Goal: Transaction & Acquisition: Book appointment/travel/reservation

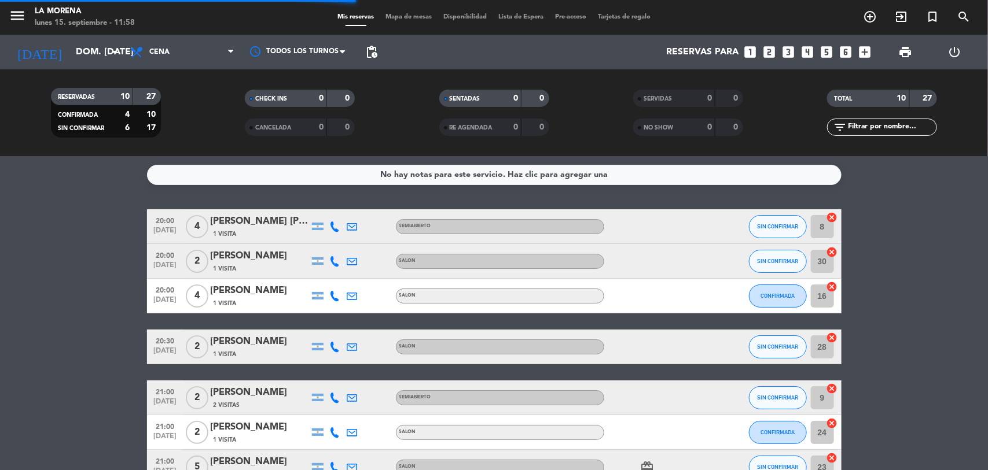
click at [83, 68] on div "[DATE] dom. [DATE] arrow_drop_down" at bounding box center [67, 52] width 116 height 35
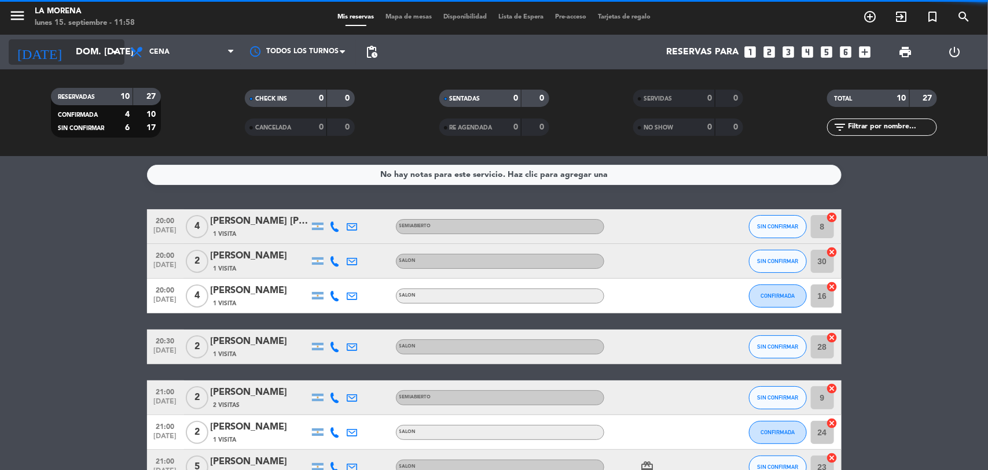
click at [80, 61] on input "dom. [DATE]" at bounding box center [131, 52] width 122 height 23
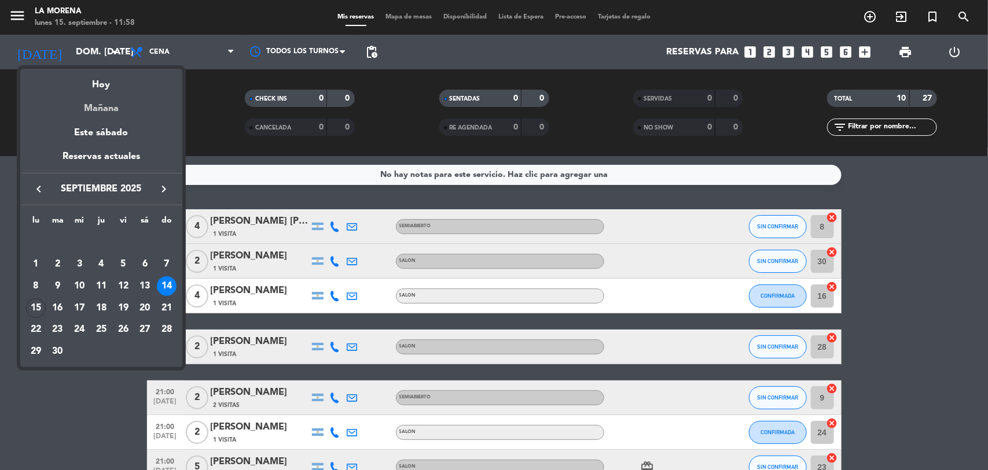
click at [95, 106] on div "Mañana" at bounding box center [101, 105] width 162 height 24
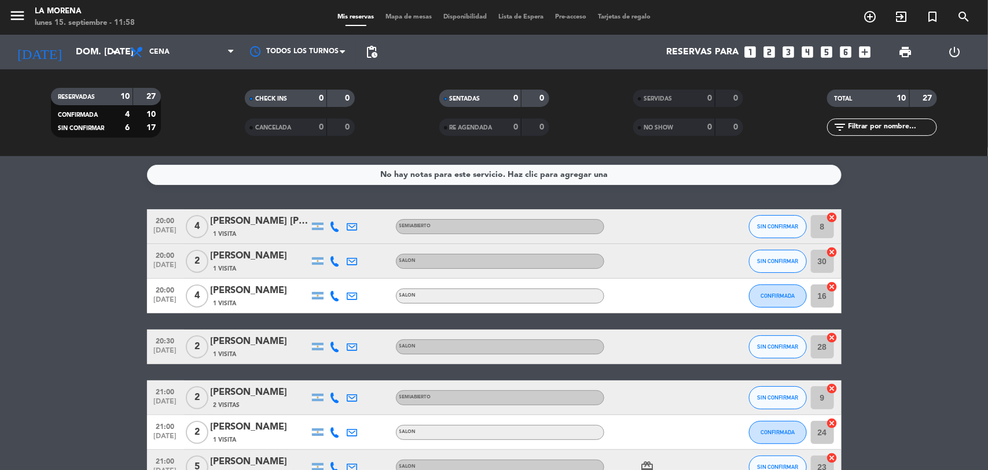
type input "[DATE] sep."
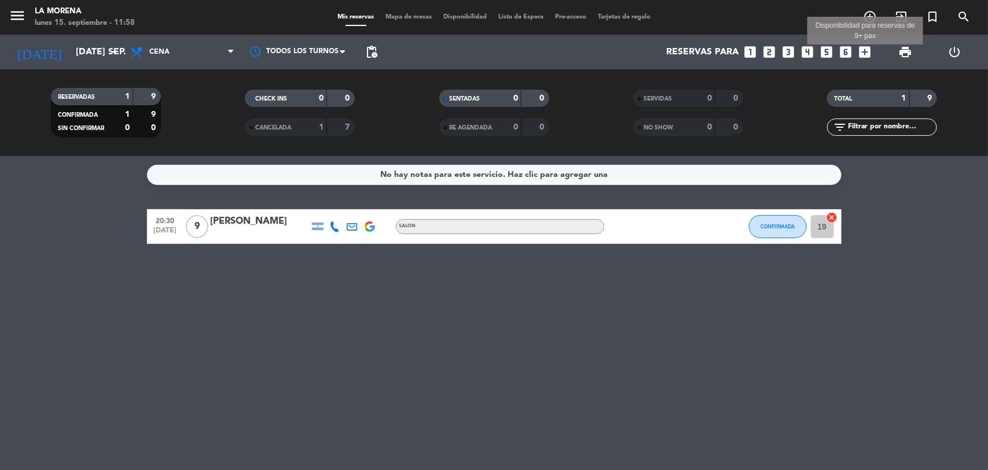
click at [866, 47] on icon "add_box" at bounding box center [865, 52] width 15 height 15
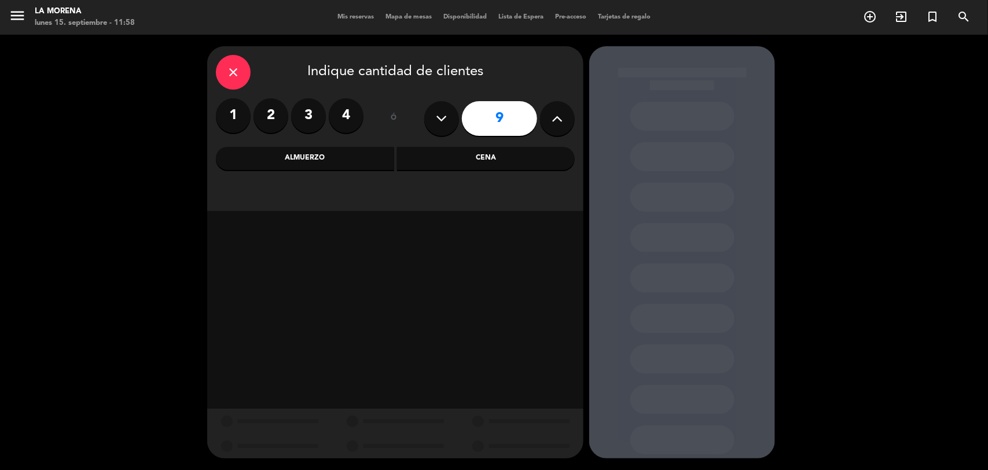
click at [563, 123] on button at bounding box center [557, 118] width 35 height 35
click at [562, 123] on icon at bounding box center [557, 118] width 11 height 17
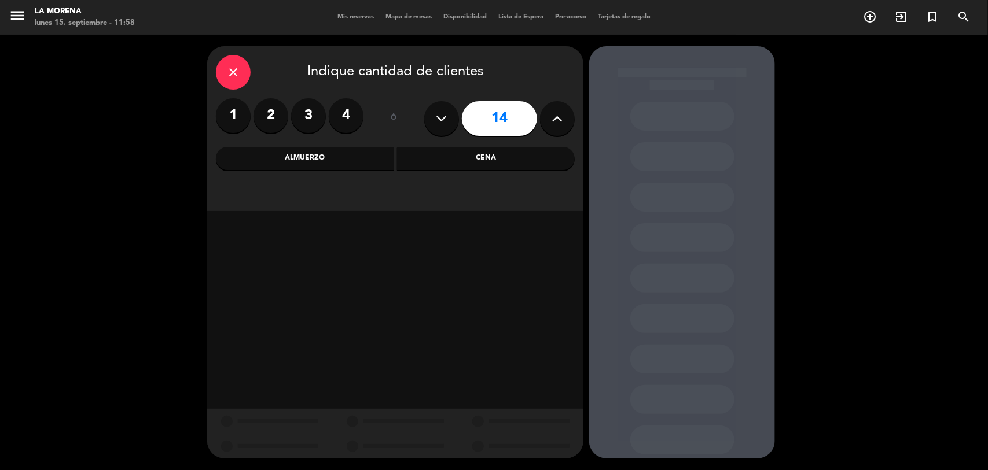
click at [562, 123] on icon at bounding box center [557, 118] width 11 height 17
click at [437, 122] on icon at bounding box center [441, 118] width 11 height 17
type input "15"
click at [470, 157] on div "Cena" at bounding box center [486, 158] width 178 height 23
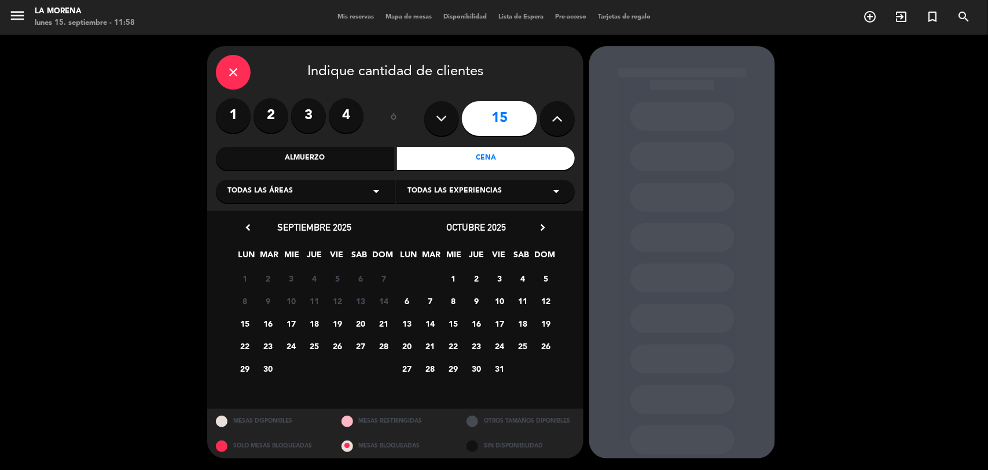
click at [269, 329] on span "16" at bounding box center [268, 323] width 19 height 19
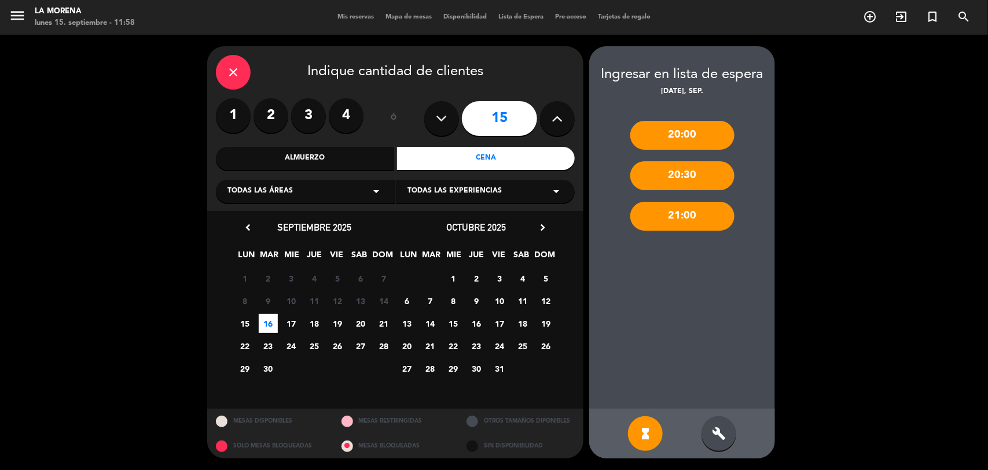
click at [710, 438] on div "build" at bounding box center [718, 434] width 35 height 35
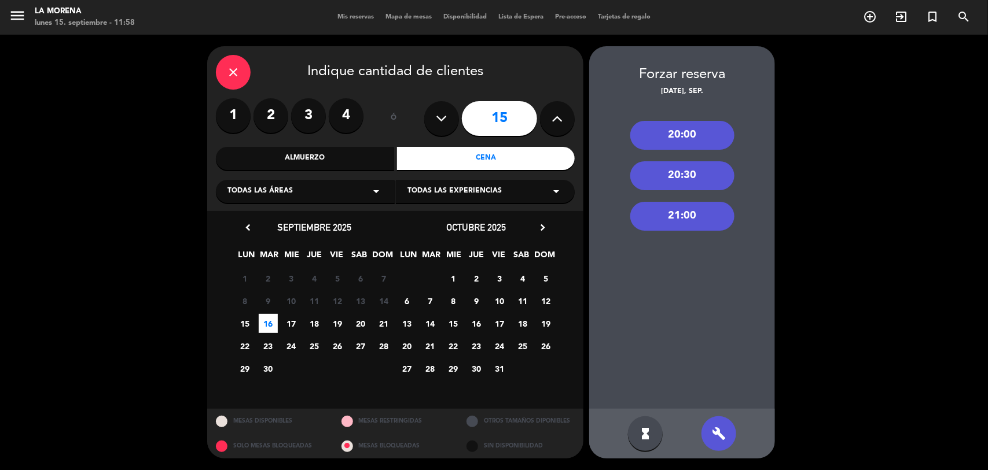
click at [698, 174] on div "20:30" at bounding box center [682, 175] width 104 height 29
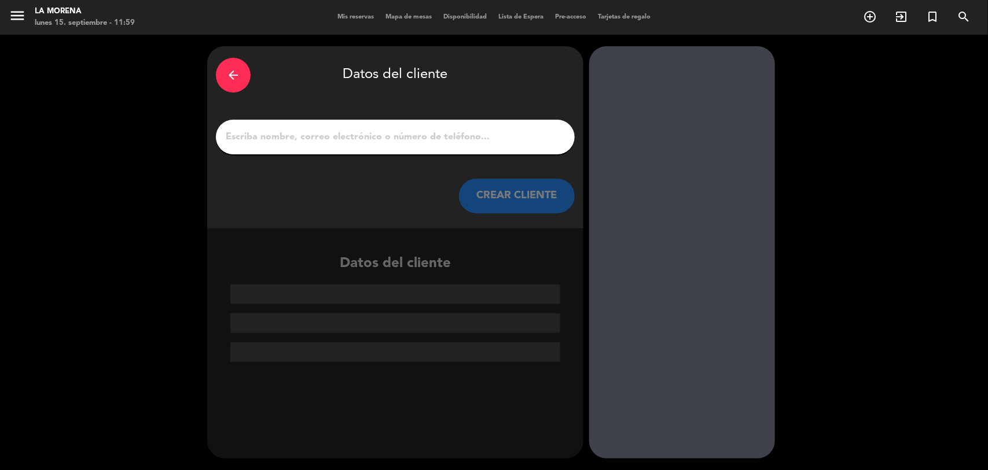
click at [415, 126] on div at bounding box center [395, 137] width 359 height 35
click at [396, 143] on input "1" at bounding box center [395, 137] width 341 height 16
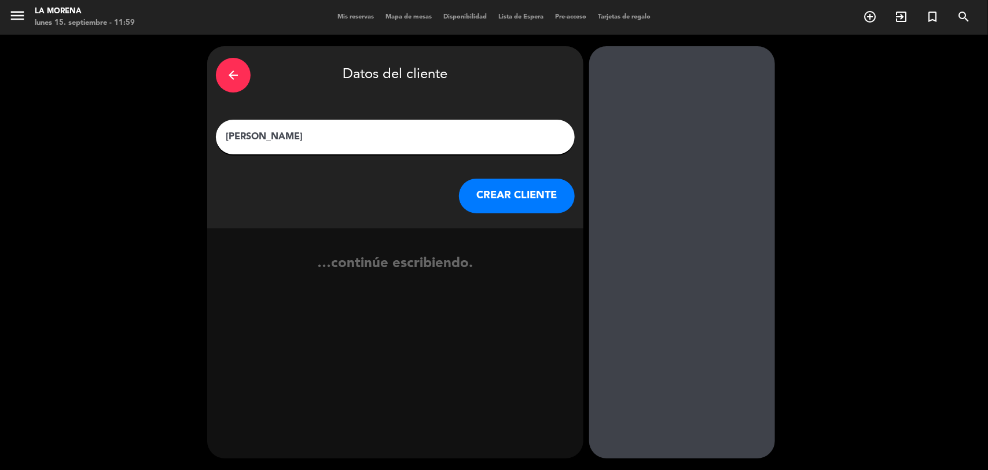
type input "[PERSON_NAME]"
click at [515, 197] on button "CREAR CLIENTE" at bounding box center [517, 196] width 116 height 35
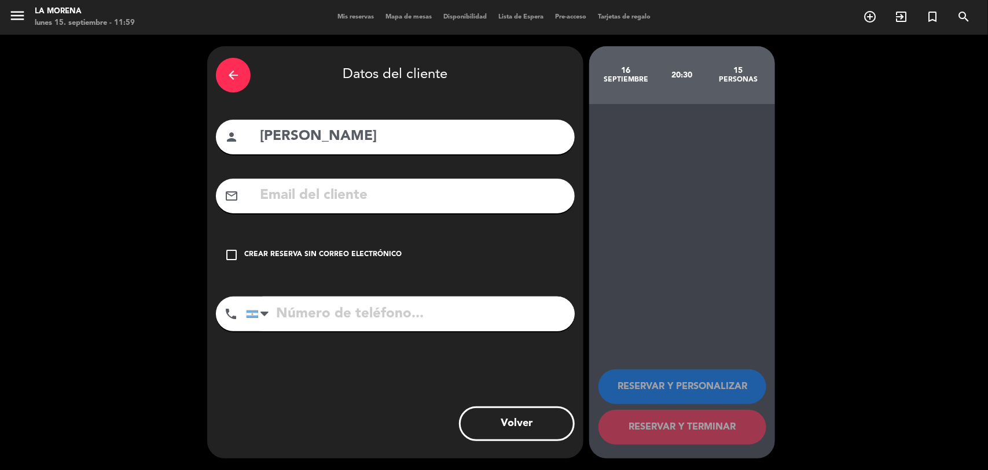
drag, startPoint x: 275, startPoint y: 256, endPoint x: 302, endPoint y: 275, distance: 32.8
click at [275, 256] on div "Crear reserva sin correo electrónico" at bounding box center [322, 255] width 157 height 12
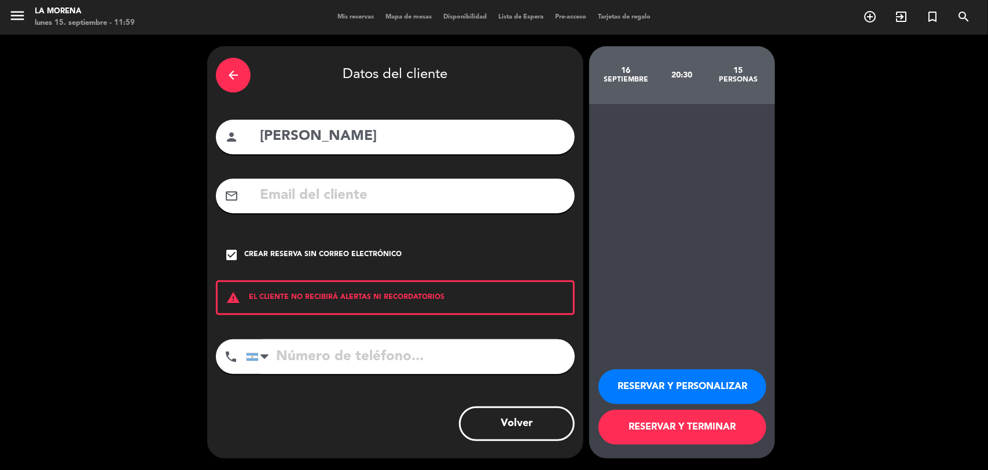
click at [325, 358] on input "tel" at bounding box center [410, 357] width 329 height 35
type input "3407440988"
click at [673, 429] on button "RESERVAR Y TERMINAR" at bounding box center [682, 427] width 168 height 35
